Goal: Contribute content: Add original content to the website for others to see

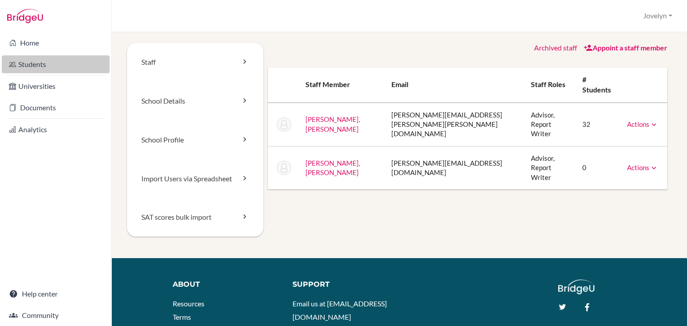
click at [46, 65] on link "Students" at bounding box center [56, 64] width 108 height 18
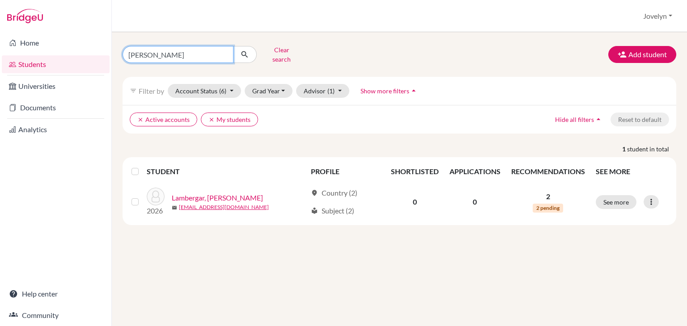
click at [188, 56] on input "Lara" at bounding box center [177, 54] width 111 height 17
type input "L"
type input "Kanarina"
click at [247, 51] on icon "submit" at bounding box center [244, 54] width 9 height 9
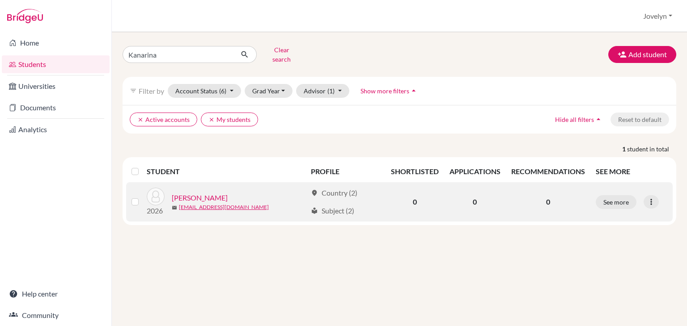
click at [215, 193] on link "Demiri, Kanarina" at bounding box center [200, 198] width 56 height 11
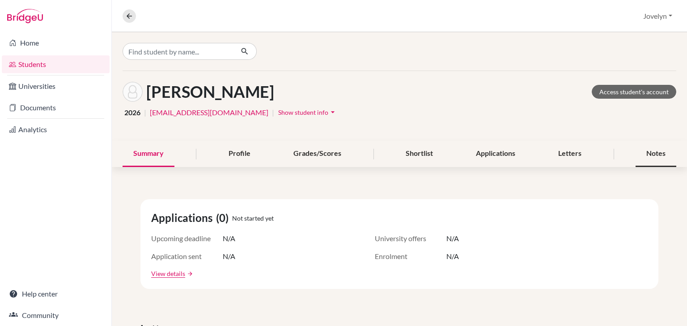
click at [647, 144] on div "Notes" at bounding box center [655, 154] width 41 height 26
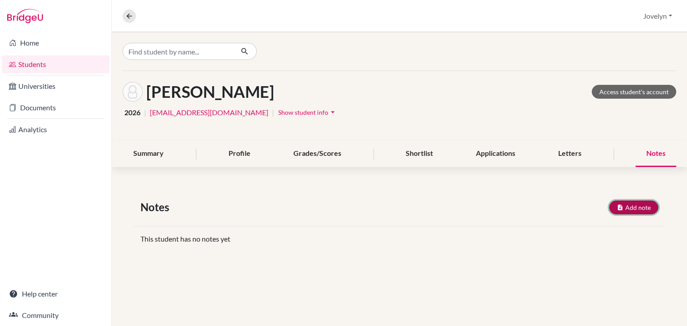
click at [636, 201] on button "Add note" at bounding box center [633, 208] width 49 height 14
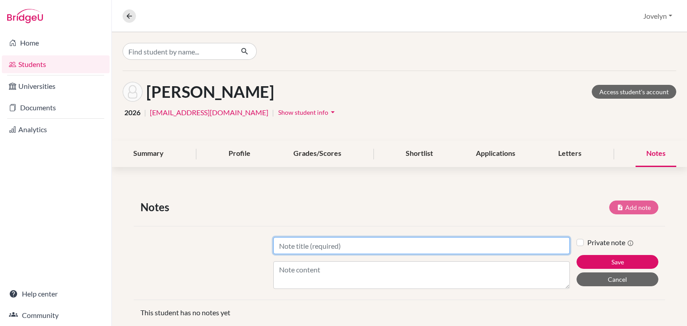
click at [397, 244] on input "Title" at bounding box center [421, 245] width 296 height 17
type input "University Choices"
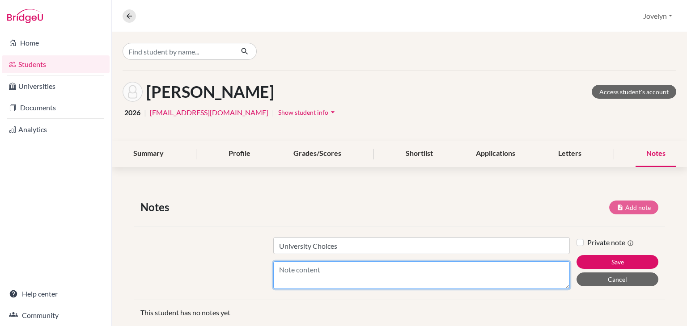
click at [378, 279] on textarea "Content" at bounding box center [421, 276] width 296 height 28
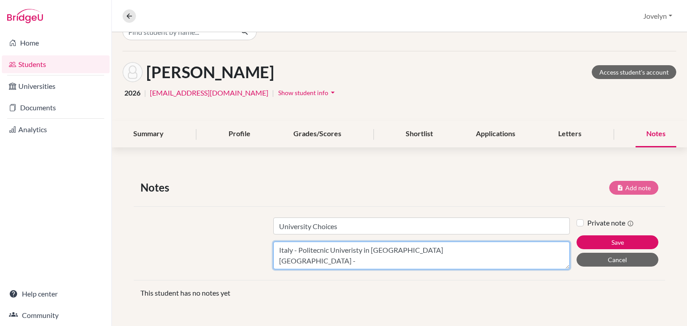
scroll to position [7, 0]
click at [385, 252] on textarea "Italy - Politecnic Univeristy in Milan Denmark -" at bounding box center [421, 256] width 296 height 28
click at [397, 250] on textarea "Italy - Politecnic Univeristy in Milan Denmark -" at bounding box center [421, 256] width 296 height 28
type textarea "Italy - Politecnic Univeristy in Milan, Sapienza Denmark -"
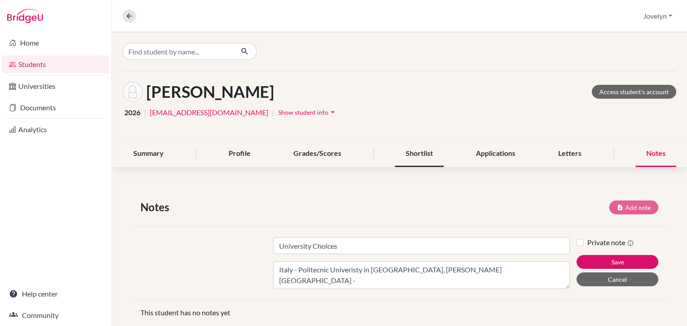
click at [422, 161] on div "Shortlist" at bounding box center [419, 154] width 49 height 26
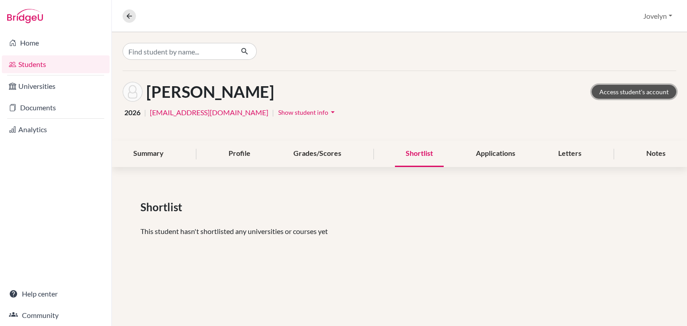
click at [612, 92] on link "Access student's account" at bounding box center [633, 92] width 84 height 14
